Goal: Obtain resource: Obtain resource

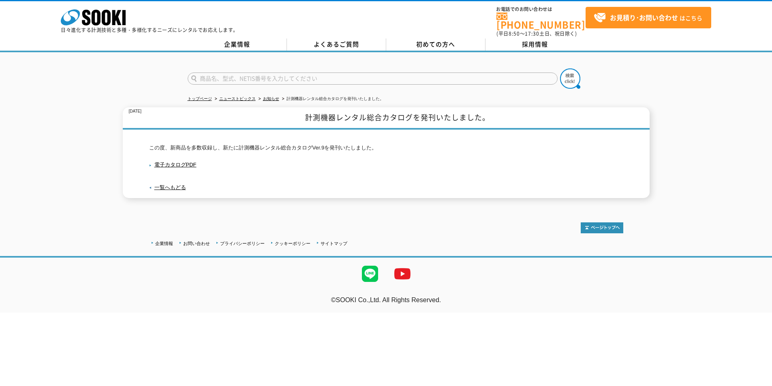
click at [217, 73] on input "text" at bounding box center [373, 79] width 370 height 12
type input "SJ2-10"
click at [204, 88] on div "SJ2-10" at bounding box center [264, 90] width 153 height 10
click at [568, 70] on img at bounding box center [570, 79] width 20 height 20
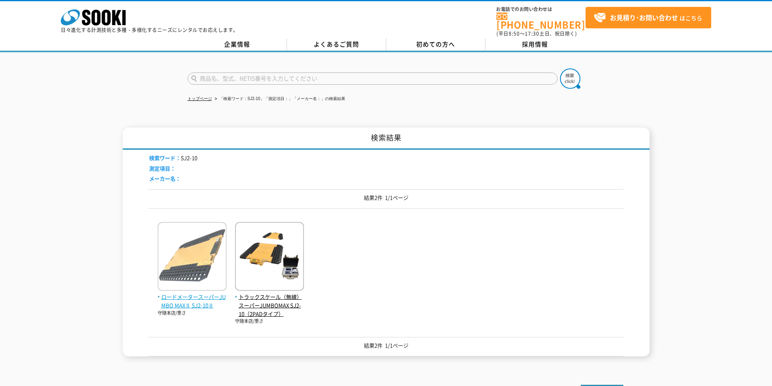
click at [195, 262] on img at bounding box center [192, 257] width 69 height 71
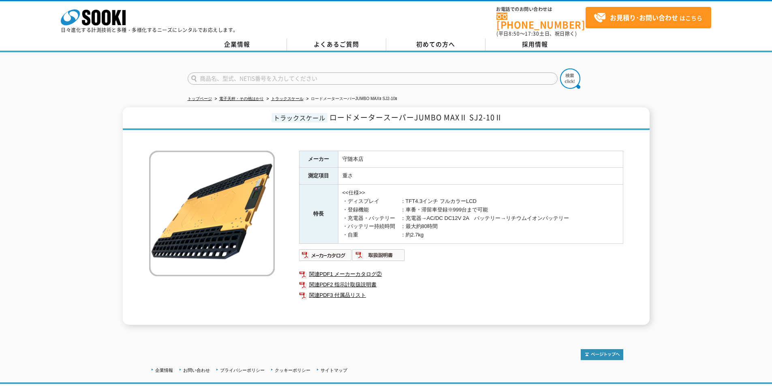
scroll to position [49, 0]
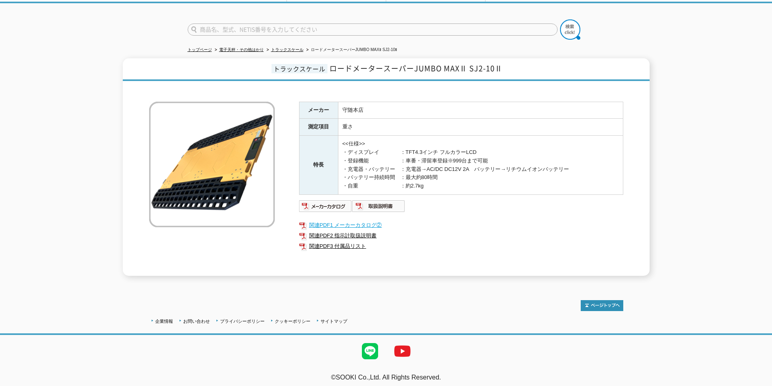
click at [340, 220] on link "関連PDF1 メーカーカタログ②" at bounding box center [461, 225] width 324 height 11
